Goal: Find specific page/section: Find specific page/section

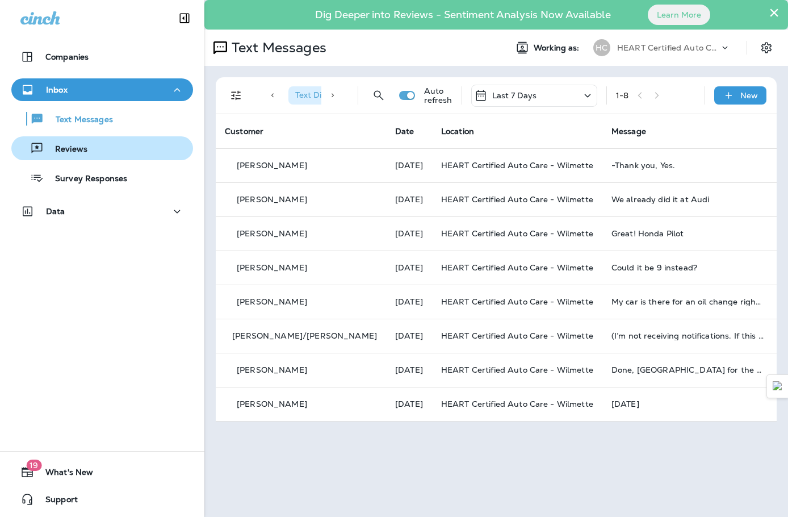
click at [125, 137] on button "Reviews" at bounding box center [102, 148] width 182 height 24
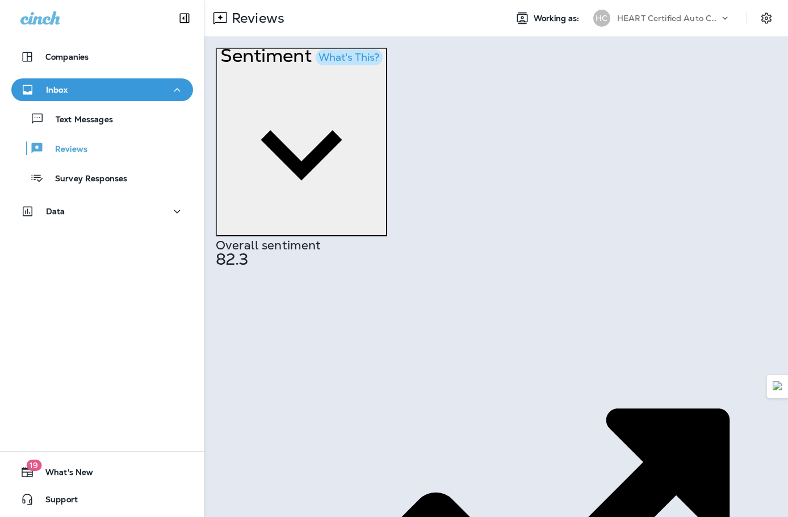
click at [124, 135] on div "Text Messages Reviews Survey Responses" at bounding box center [102, 145] width 182 height 89
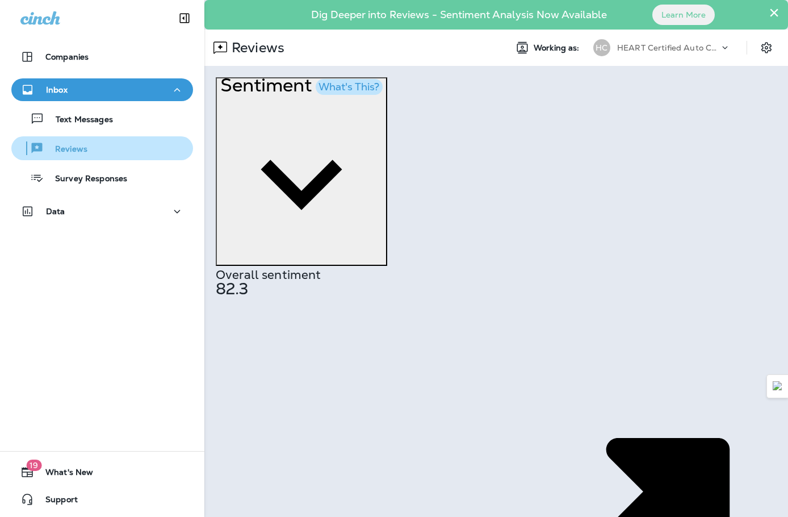
click at [113, 150] on div "Reviews" at bounding box center [102, 148] width 173 height 17
click at [112, 151] on div "Reviews" at bounding box center [102, 148] width 173 height 17
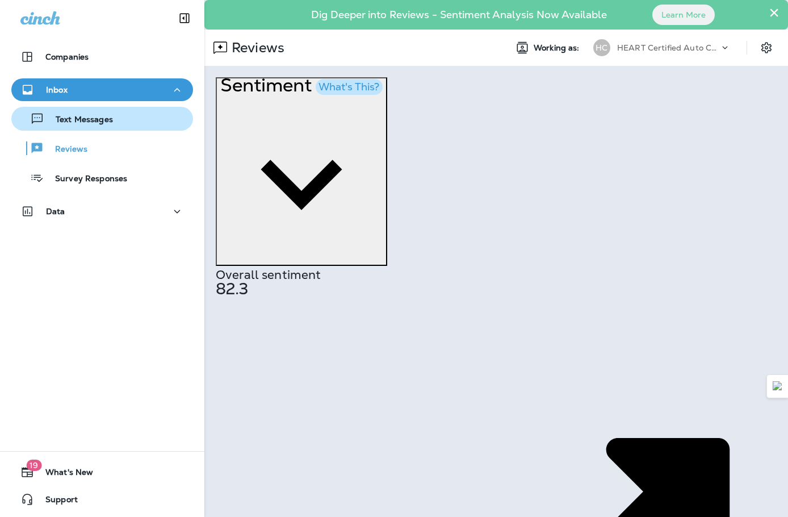
click at [108, 124] on p "Text Messages" at bounding box center [78, 120] width 69 height 11
